Goal: Information Seeking & Learning: Learn about a topic

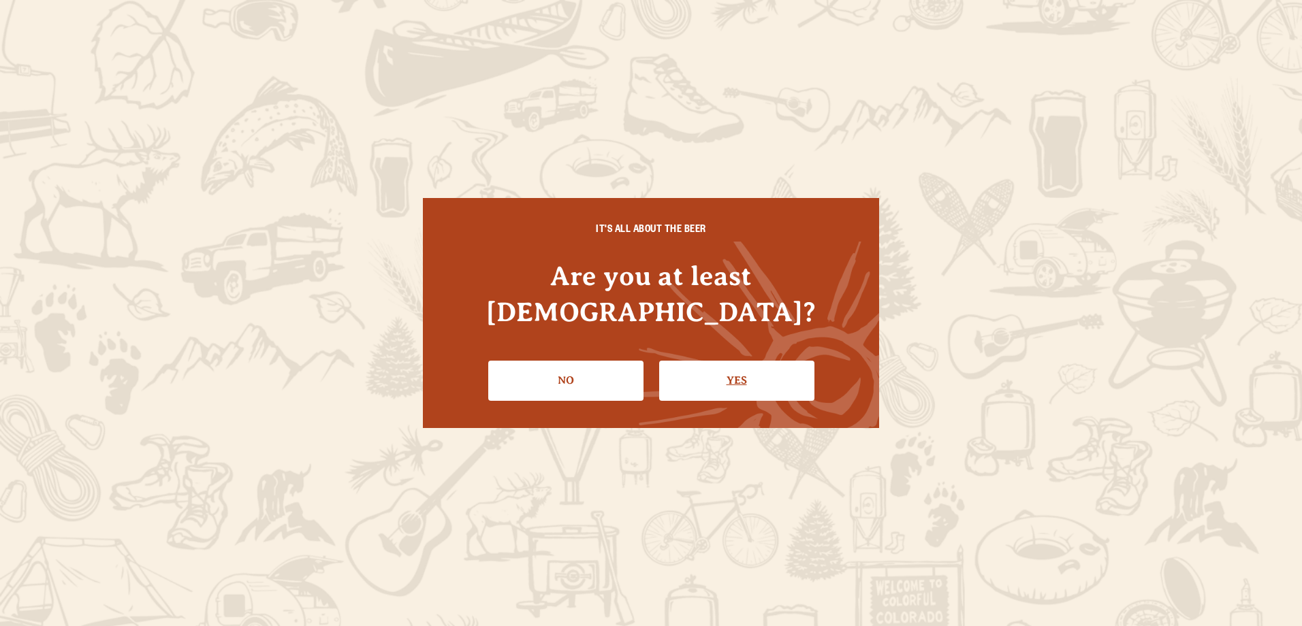
click at [723, 362] on link "Yes" at bounding box center [736, 380] width 155 height 39
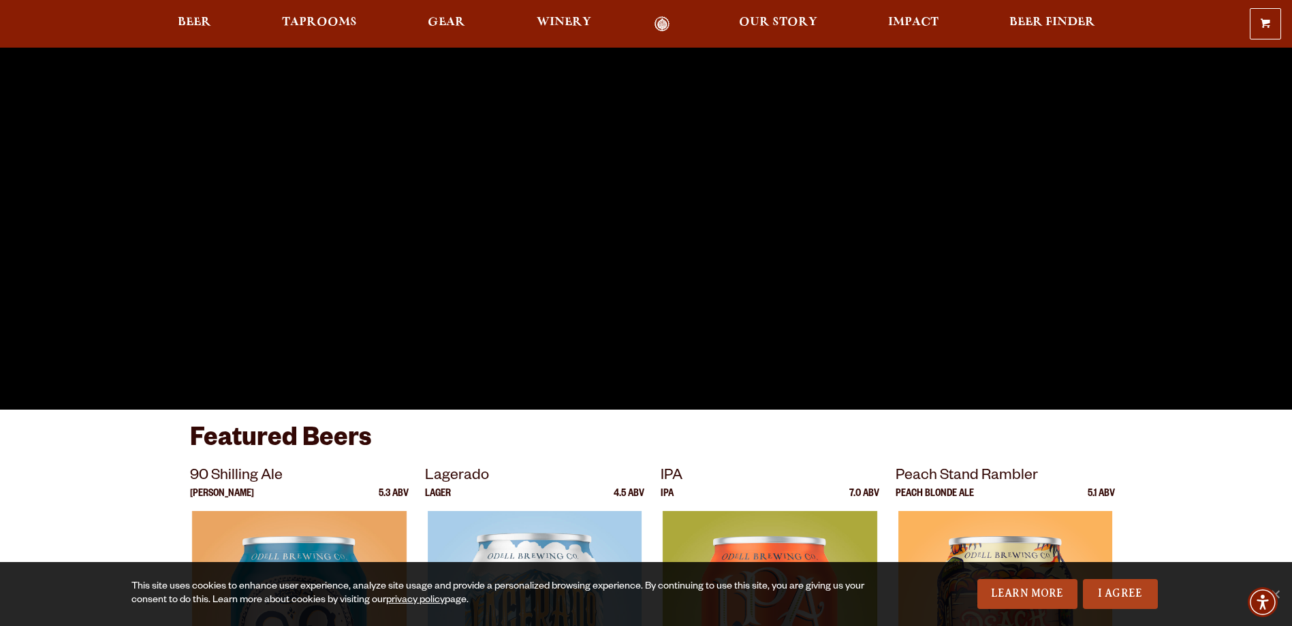
scroll to position [340, 0]
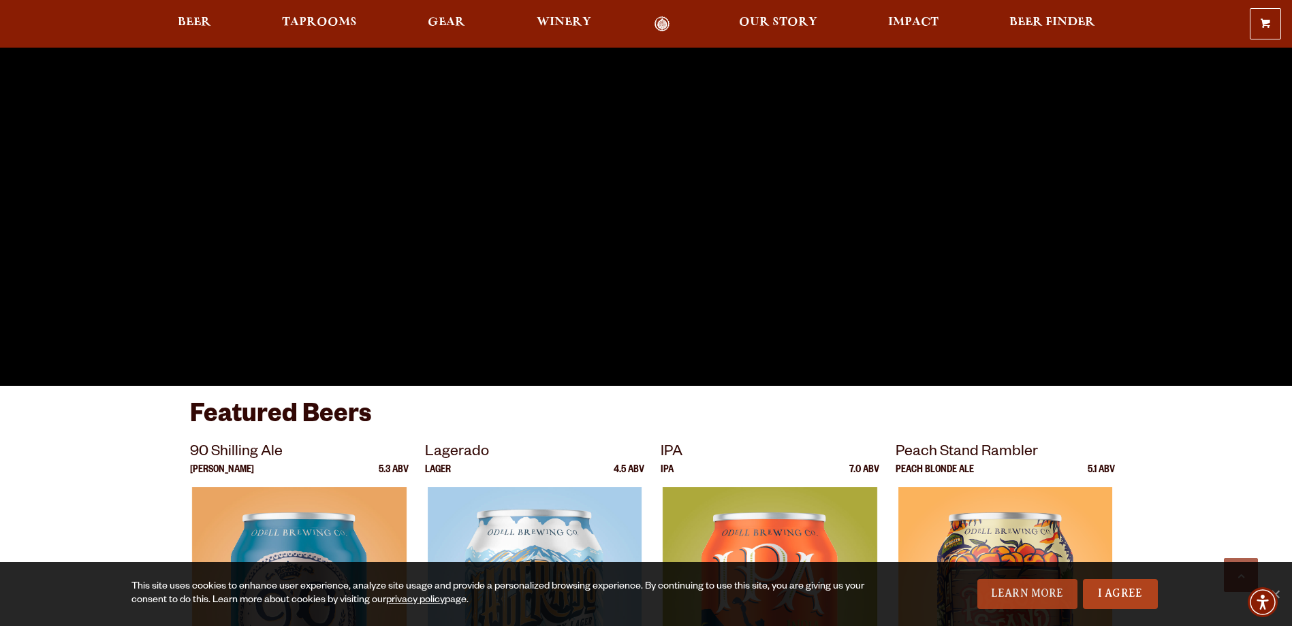
click at [1010, 604] on link "Learn More" at bounding box center [1027, 594] width 100 height 30
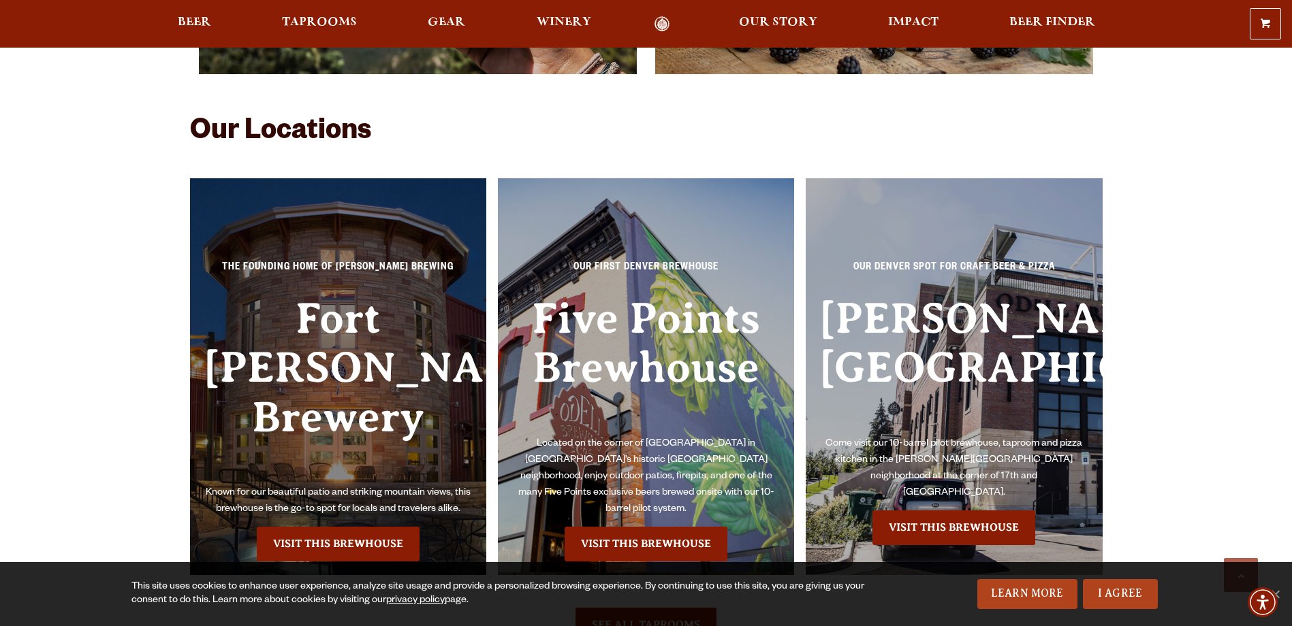
scroll to position [3064, 0]
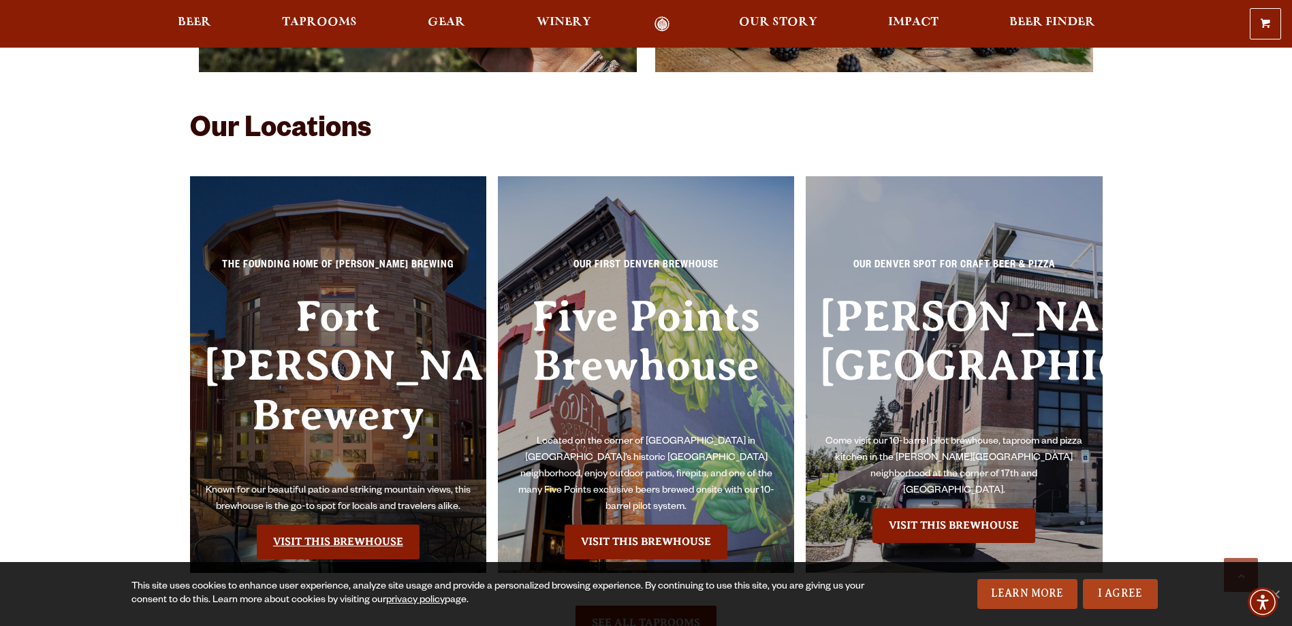
click at [357, 525] on link "Visit this Brewhouse" at bounding box center [338, 542] width 163 height 34
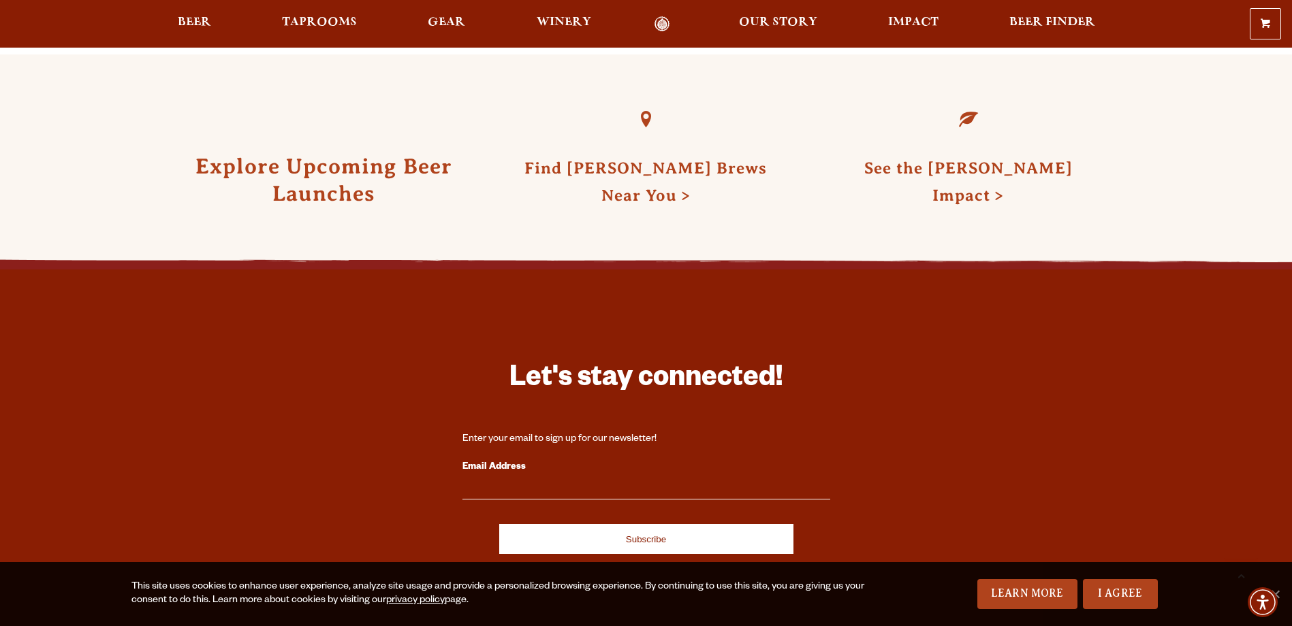
scroll to position [3132, 0]
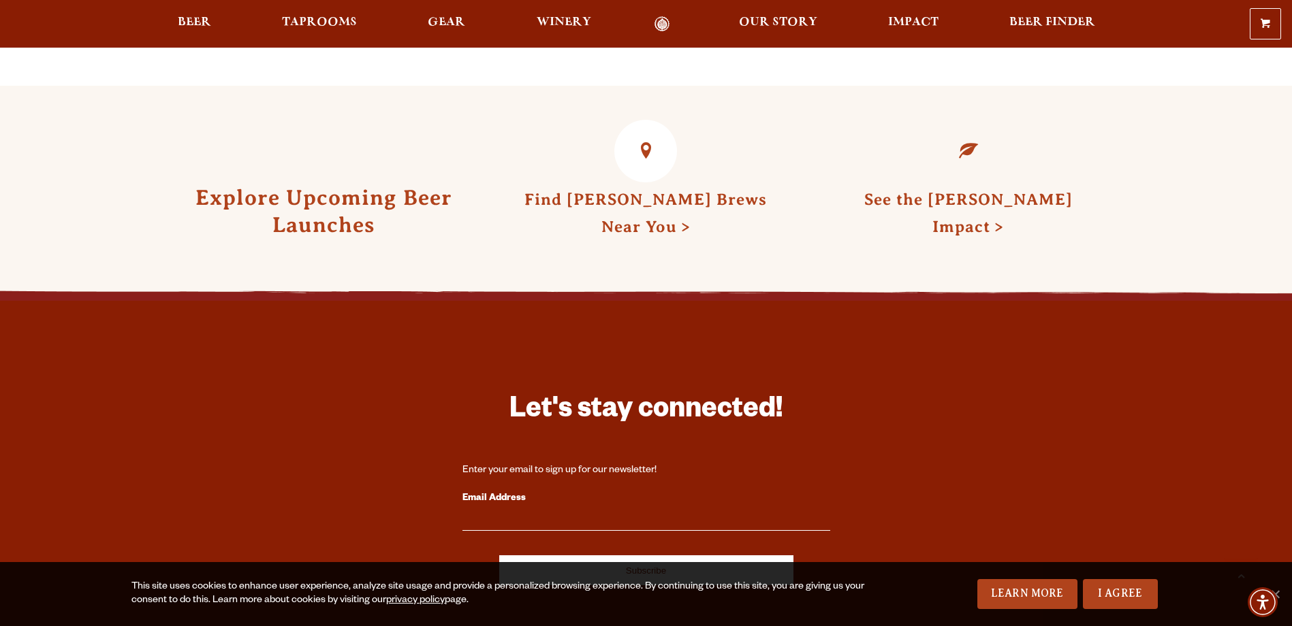
click at [735, 200] on link "Find [PERSON_NAME] Brews Near You" at bounding box center [645, 213] width 242 height 45
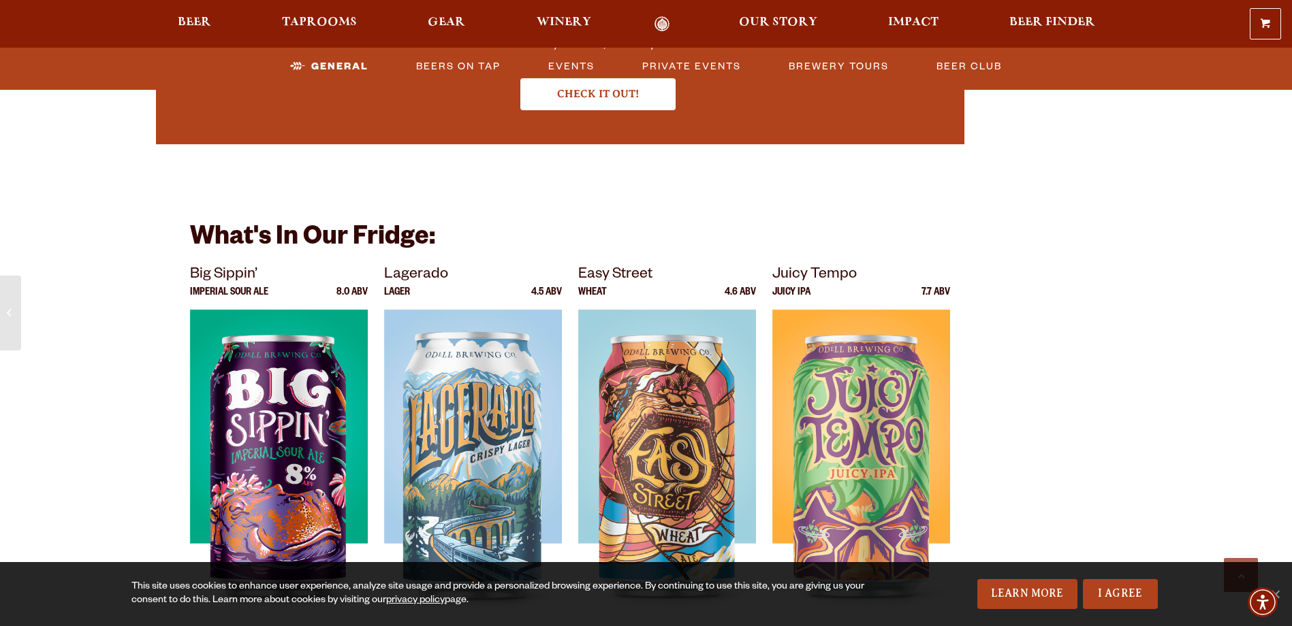
scroll to position [2588, 0]
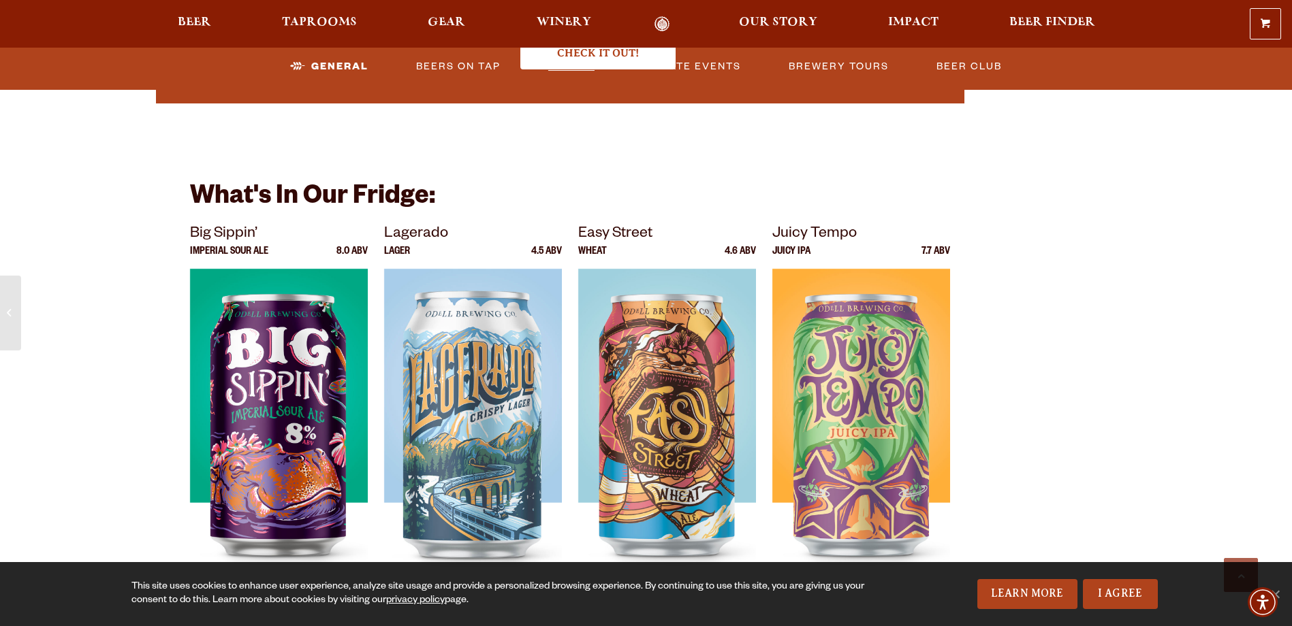
click at [566, 66] on link "Events" at bounding box center [571, 66] width 57 height 31
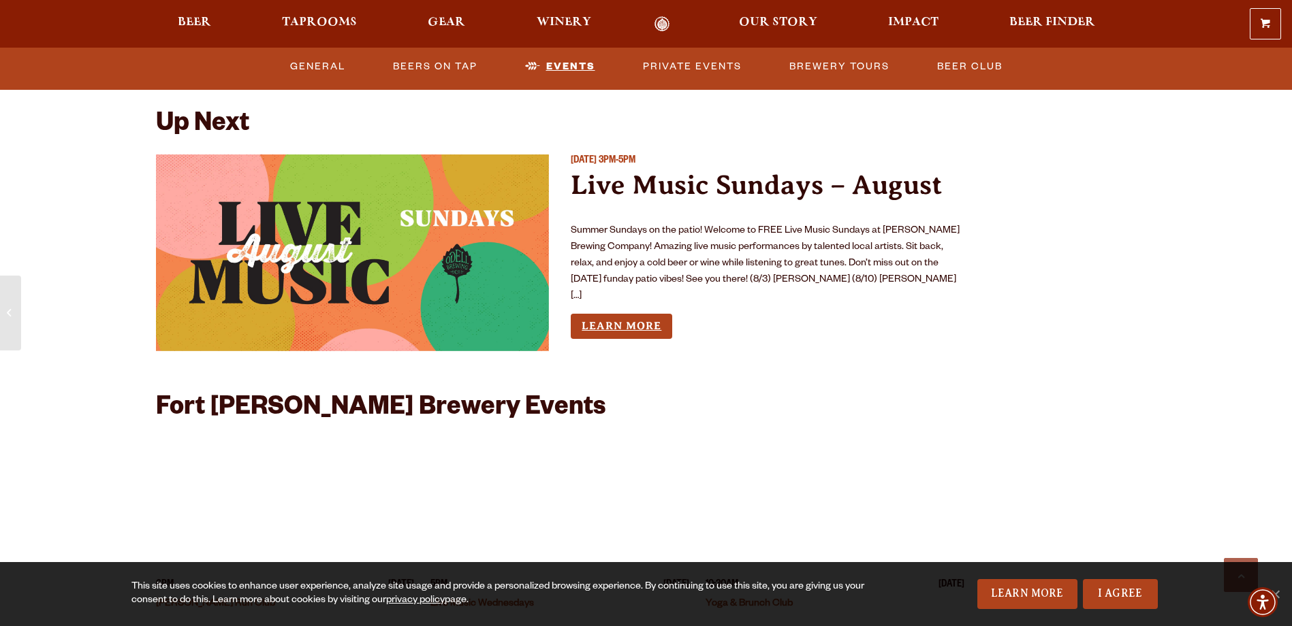
scroll to position [3128, 0]
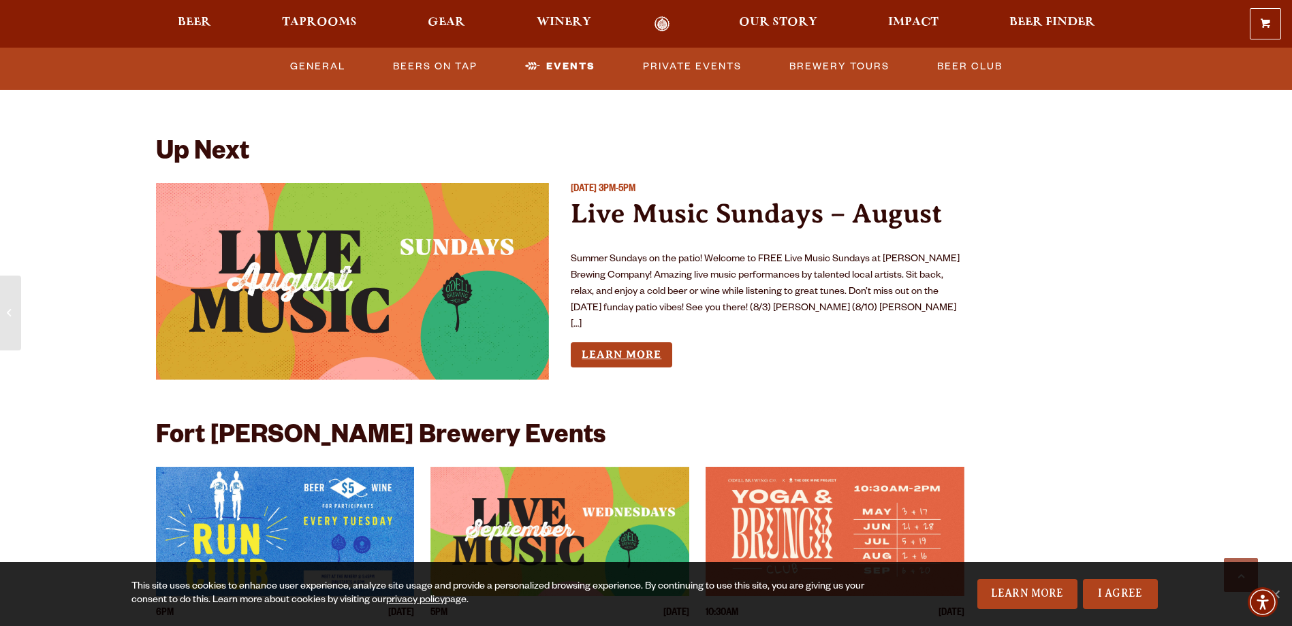
click at [601, 343] on link "Learn More" at bounding box center [621, 355] width 101 height 25
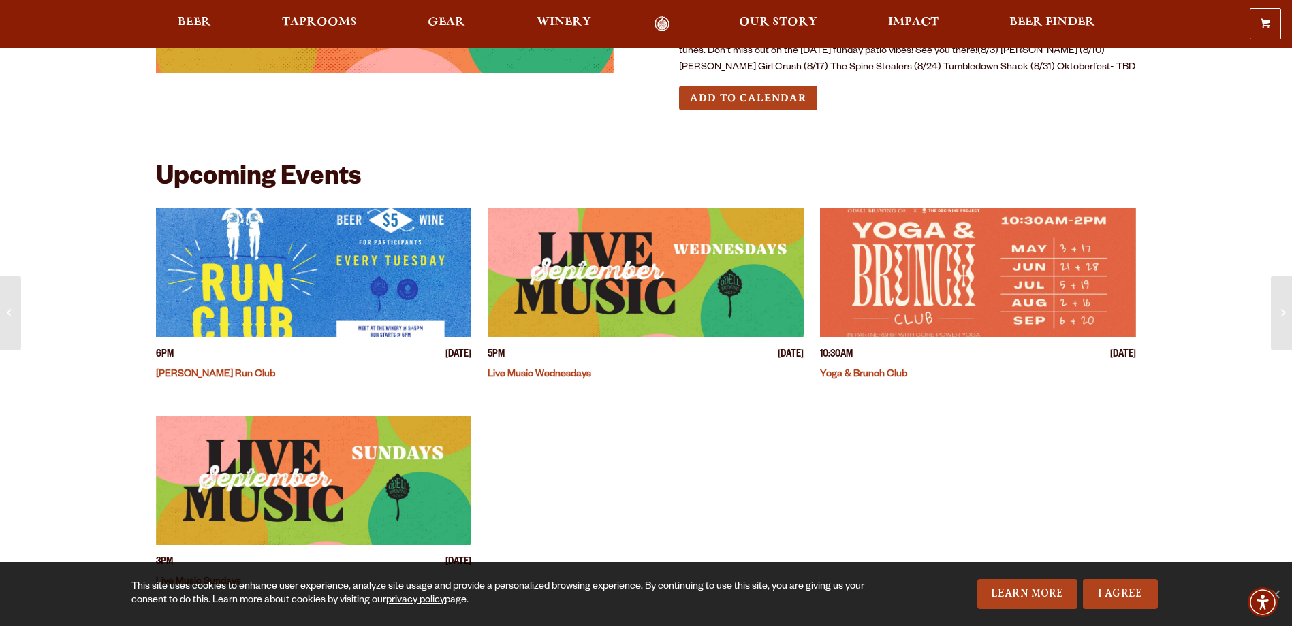
scroll to position [136, 0]
